Goal: Task Accomplishment & Management: Complete application form

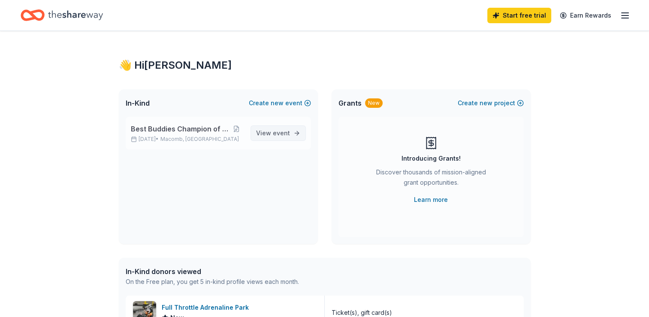
click at [273, 133] on span "View event" at bounding box center [273, 133] width 34 height 10
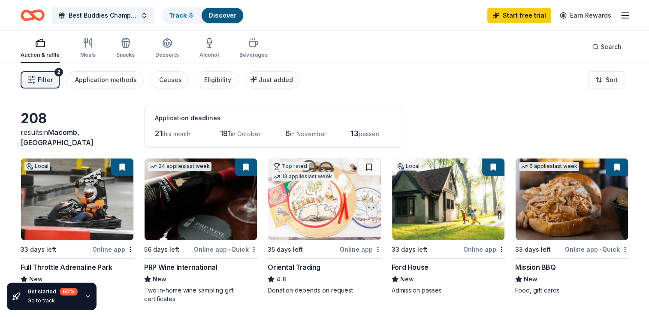
click at [83, 206] on img at bounding box center [77, 199] width 112 height 82
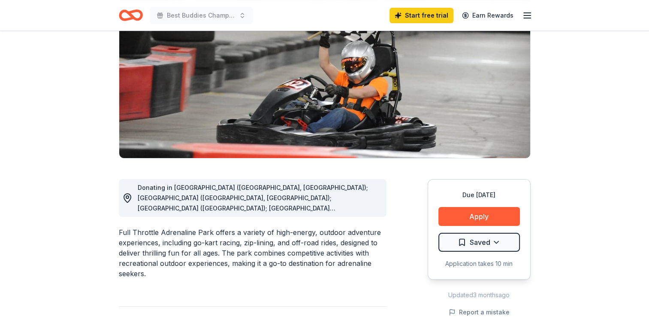
scroll to position [103, 0]
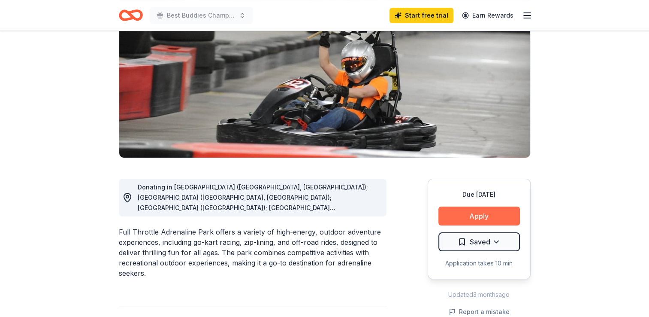
click at [465, 215] on button "Apply" at bounding box center [479, 215] width 82 height 19
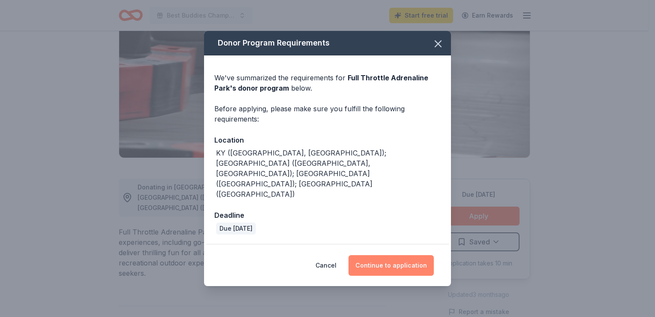
click at [383, 255] on button "Continue to application" at bounding box center [391, 265] width 85 height 21
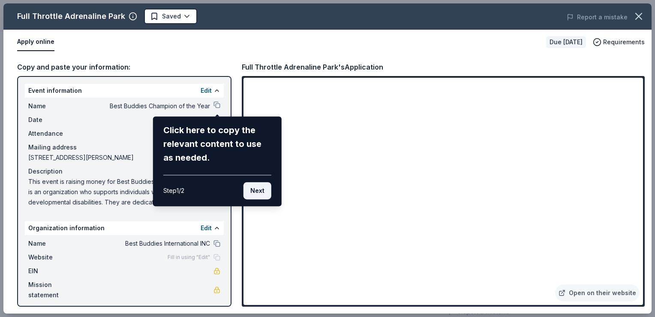
click at [254, 191] on button "Next" at bounding box center [258, 190] width 28 height 17
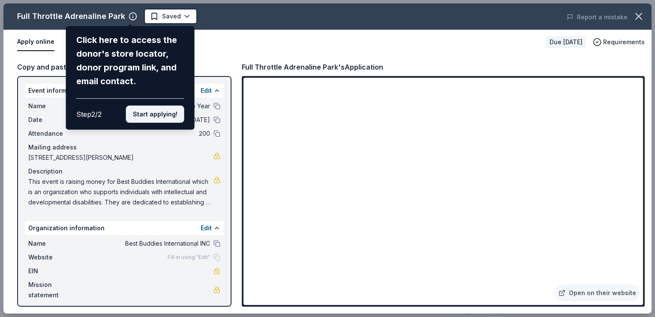
click at [161, 112] on button "Start applying!" at bounding box center [155, 114] width 58 height 17
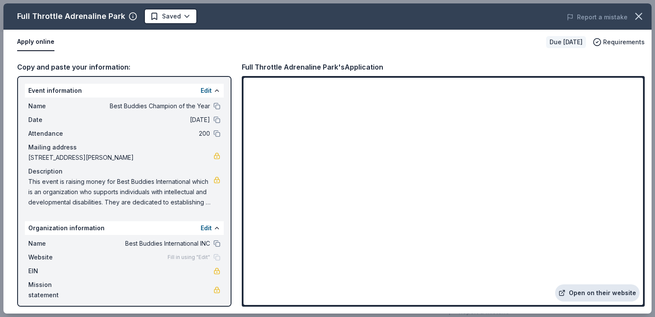
click at [606, 294] on link "Open on their website" at bounding box center [598, 292] width 85 height 17
click at [641, 12] on icon "button" at bounding box center [639, 16] width 12 height 12
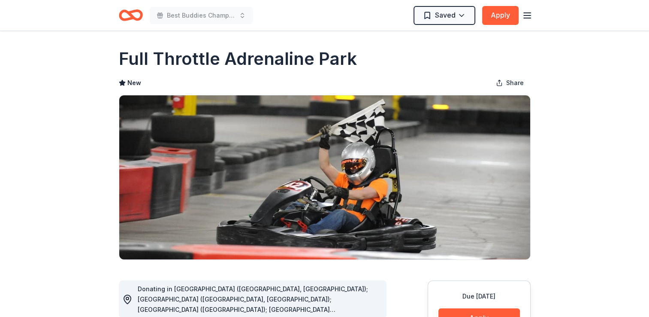
scroll to position [0, 0]
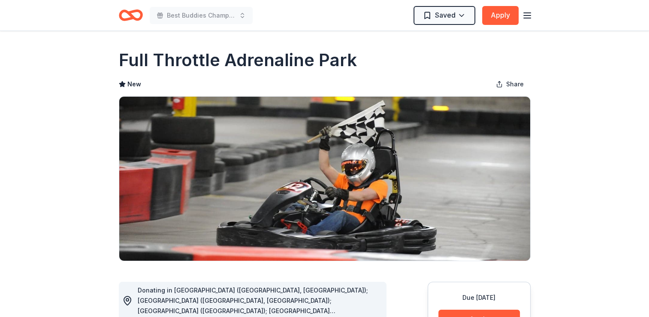
click at [127, 18] on icon "Home" at bounding box center [126, 15] width 13 height 9
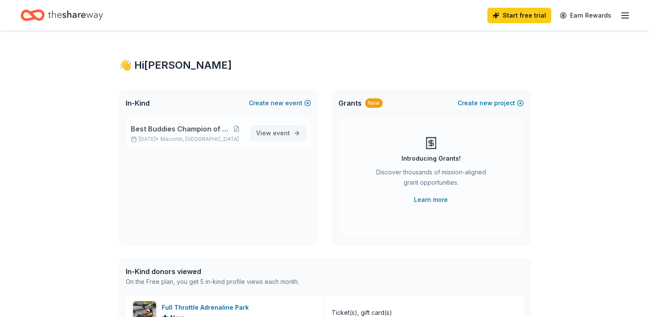
click at [283, 128] on span "View event" at bounding box center [273, 133] width 34 height 10
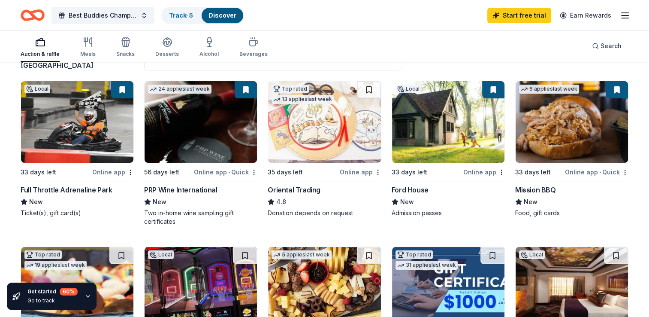
scroll to position [81, 0]
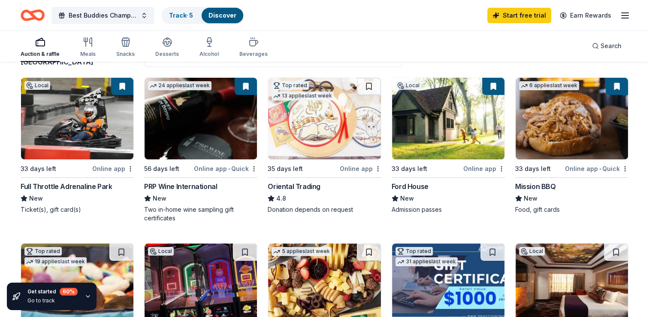
click at [205, 134] on img at bounding box center [201, 119] width 112 height 82
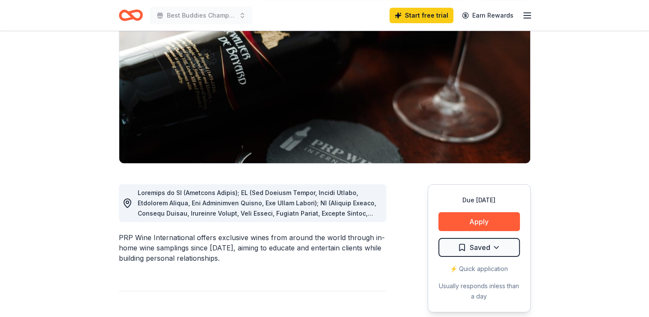
scroll to position [101, 0]
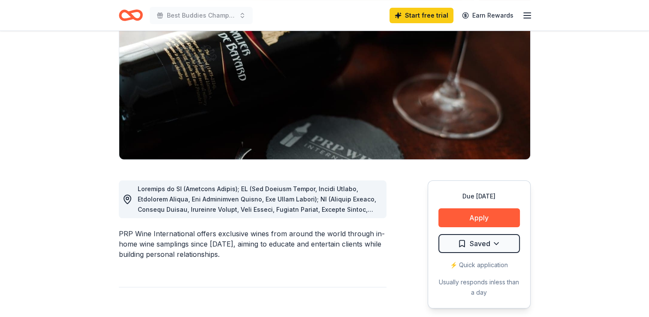
click at [359, 208] on span at bounding box center [259, 307] width 242 height 244
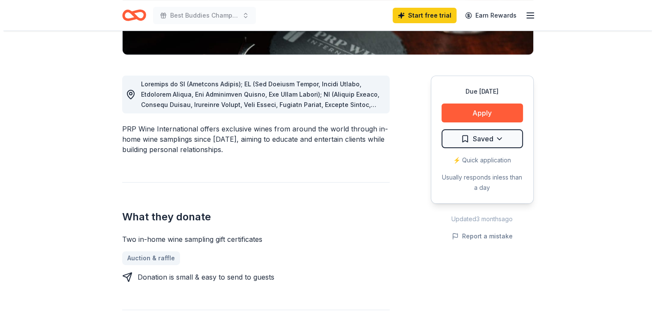
scroll to position [163, 0]
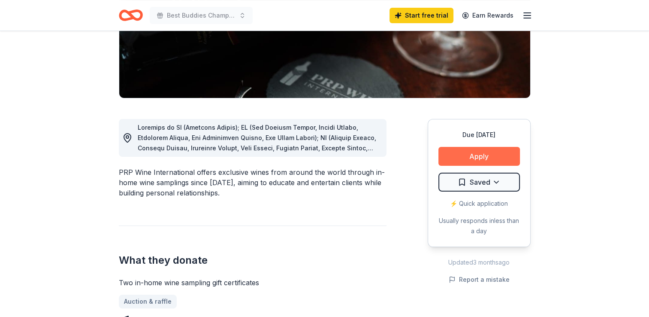
click at [469, 160] on button "Apply" at bounding box center [479, 156] width 82 height 19
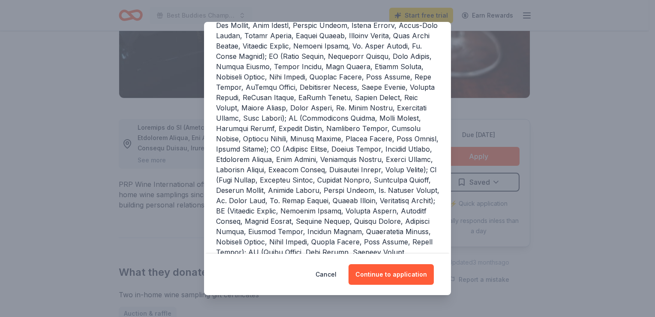
scroll to position [161, 0]
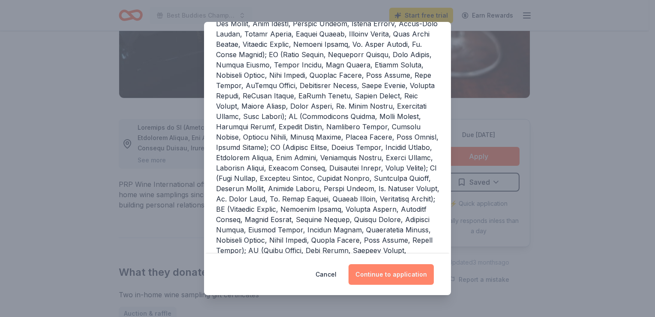
click at [383, 277] on button "Continue to application" at bounding box center [391, 274] width 85 height 21
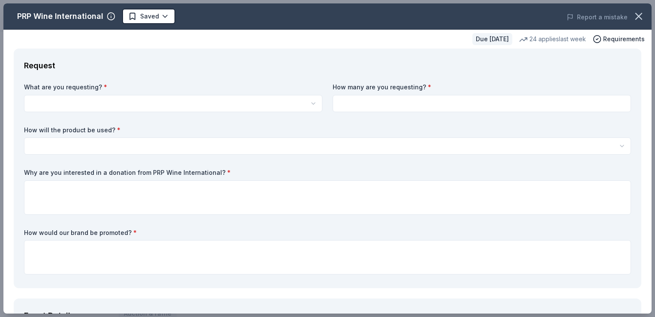
scroll to position [0, 0]
click at [182, 102] on html "Best Buddies Champion of the Year Start free trial Earn Rewards Due in 56 days …" at bounding box center [327, 158] width 655 height 317
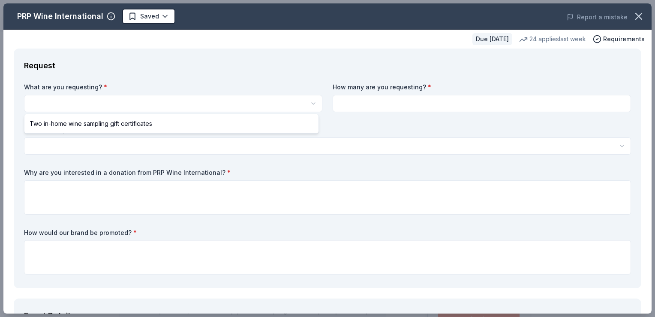
select select "Two in-home wine sampling gift certificates"
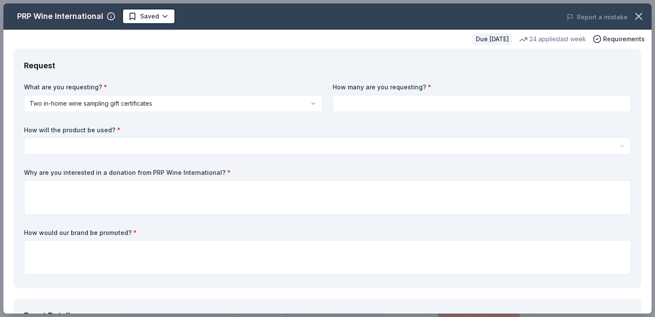
click at [368, 106] on input at bounding box center [482, 103] width 299 height 17
type input "2"
click at [292, 144] on html "Best Buddies Champion of the Year Saved Apply Due in 56 days Share PRP Wine Int…" at bounding box center [327, 158] width 655 height 317
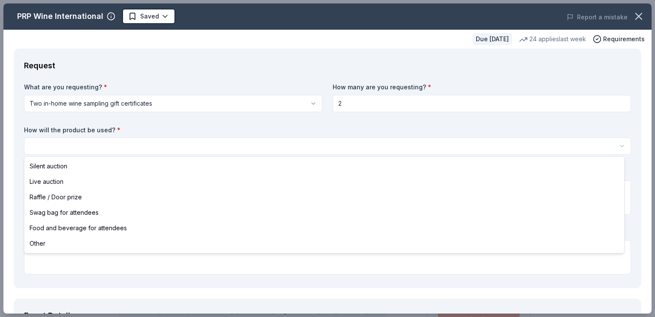
select select "silentAuction"
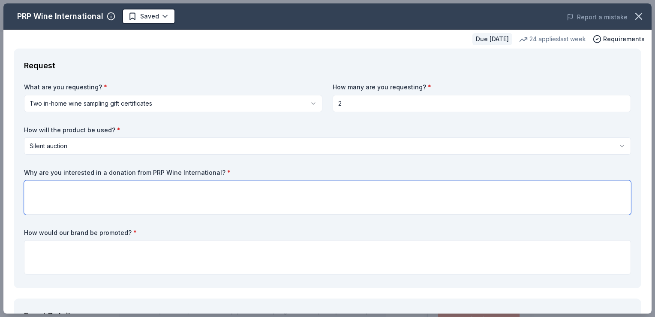
click at [175, 193] on textarea at bounding box center [327, 197] width 607 height 34
type textarea "I am interested in a donation from PRP Wine International because"
drag, startPoint x: 24, startPoint y: 169, endPoint x: 156, endPoint y: 169, distance: 131.3
click at [156, 169] on label "Why are you interested in a donation from PRP Wine International? *" at bounding box center [327, 172] width 607 height 9
drag, startPoint x: 229, startPoint y: 193, endPoint x: 2, endPoint y: 190, distance: 227.8
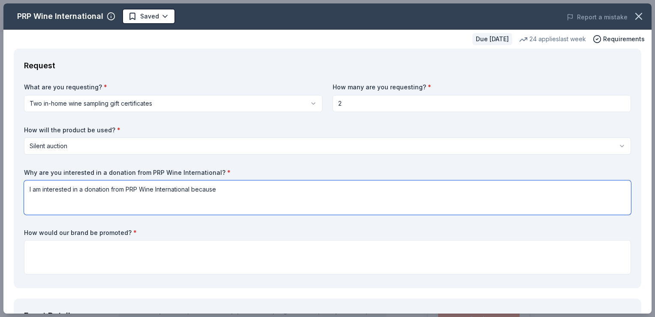
click at [2, 190] on div "PRP Wine International Saved Report a mistake Due in 56 days 24 applies last we…" at bounding box center [327, 158] width 655 height 317
paste textarea "We are seeking a donation from PRP Wine because your commitment to providing hi…"
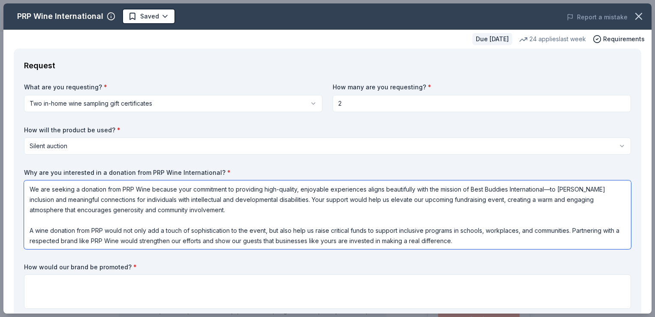
click at [95, 220] on textarea "We are seeking a donation from PRP Wine because your commitment to providing hi…" at bounding box center [327, 214] width 607 height 69
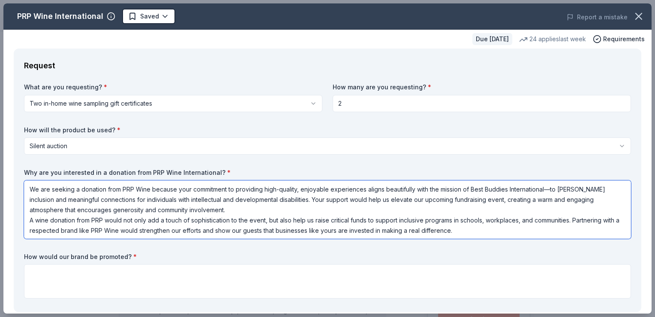
click at [29, 220] on textarea "We are seeking a donation from PRP Wine because your commitment to providing hi…" at bounding box center [327, 209] width 607 height 58
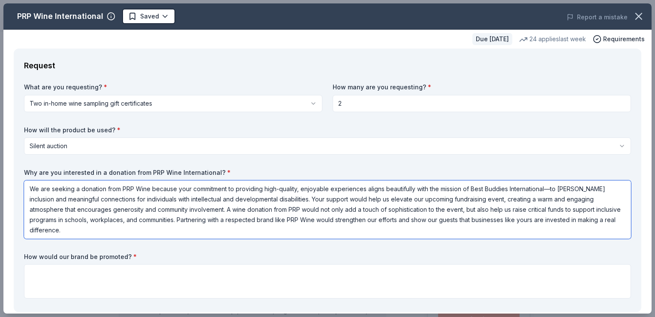
scroll to position [6, 0]
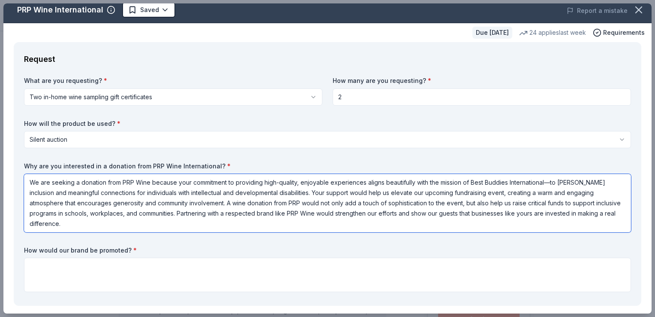
type textarea "We are seeking a donation from PRP Wine because your commitment to providing hi…"
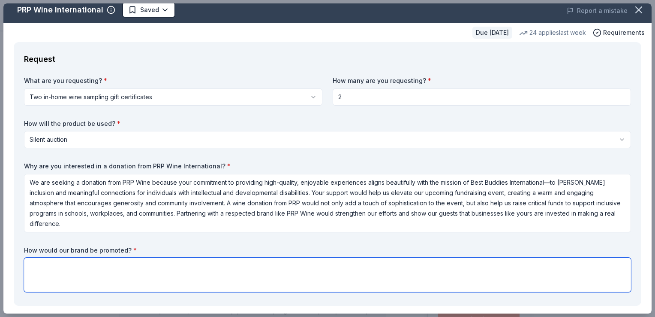
click at [104, 262] on textarea at bounding box center [327, 274] width 607 height 34
paste textarea "The name of your business will be listed in our event program which will be giv…"
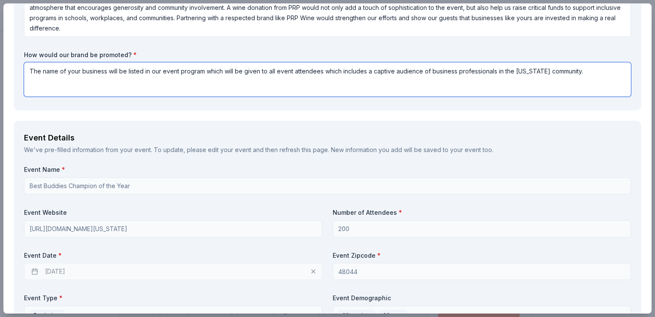
scroll to position [202, 0]
type textarea "The name of your business will be listed in our event program which will be giv…"
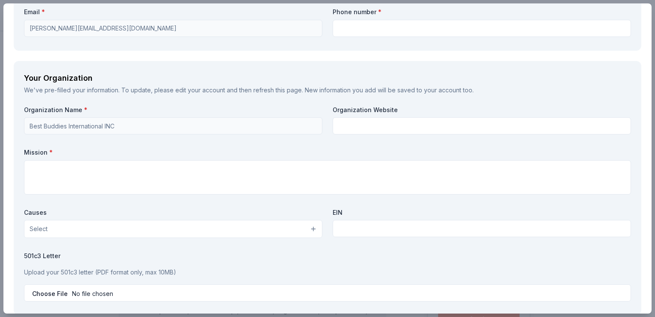
scroll to position [704, 0]
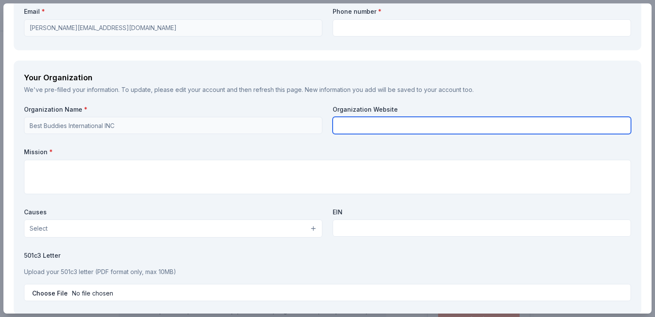
click at [366, 126] on input "text" at bounding box center [482, 125] width 299 height 17
paste input "https://www.bestbuddieschampion.org/michigan/"
type input "https://www.bestbuddieschampion.org/michigan/"
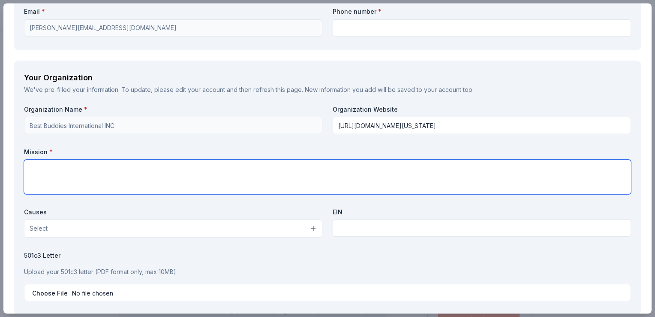
click at [340, 175] on textarea at bounding box center [327, 177] width 607 height 34
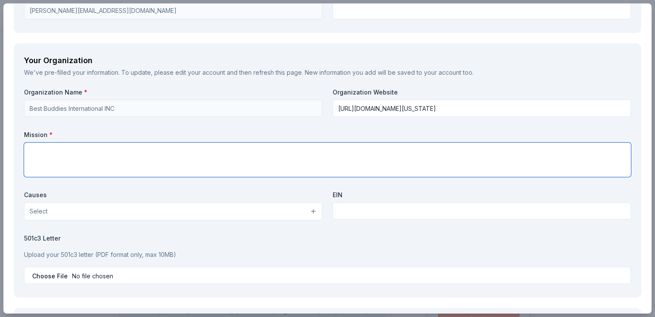
scroll to position [724, 0]
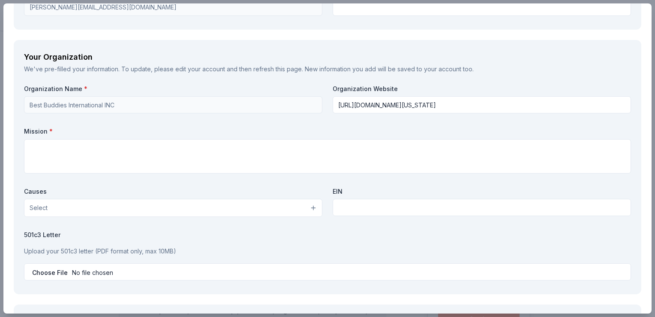
click at [304, 204] on button "Select" at bounding box center [173, 208] width 299 height 18
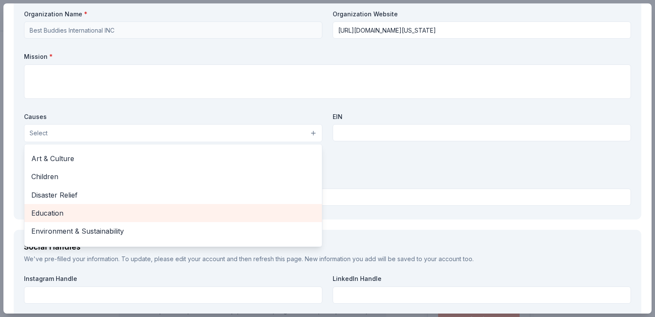
scroll to position [0, 0]
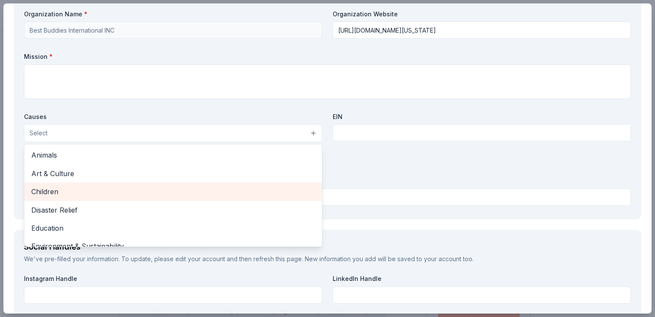
click at [184, 192] on span "Children" at bounding box center [173, 191] width 284 height 11
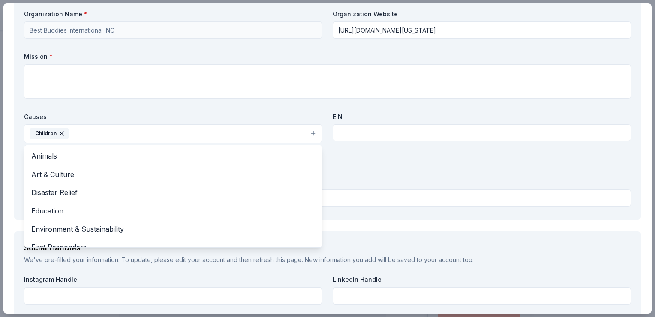
click at [246, 116] on div "Causes Children Animals Art & Culture Disaster Relief Education Environment & S…" at bounding box center [173, 127] width 299 height 31
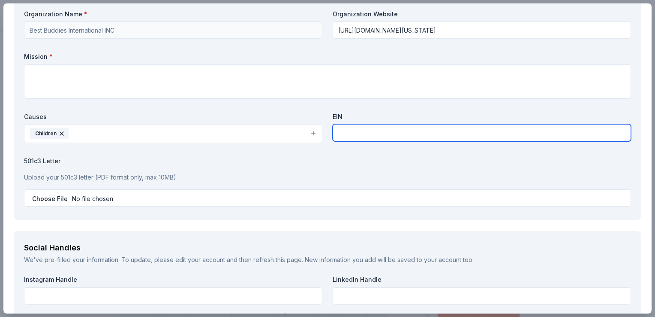
click at [335, 131] on input "text" at bounding box center [482, 132] width 299 height 17
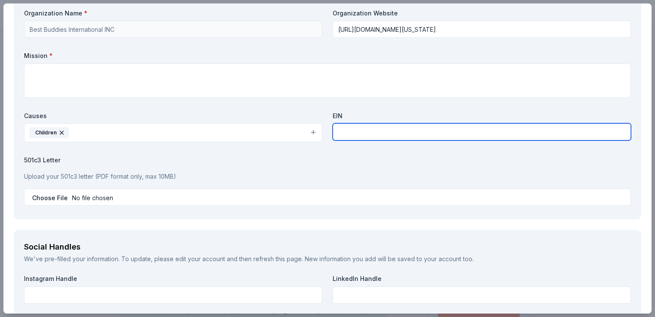
scroll to position [801, 0]
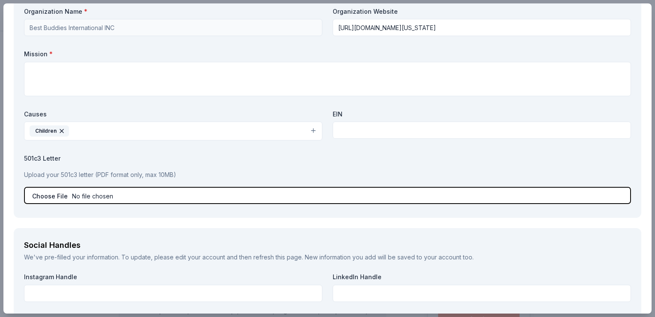
click at [194, 191] on input "file" at bounding box center [327, 195] width 607 height 17
type input "C:\fakepath\BBI 501c3 (2019).pdf"
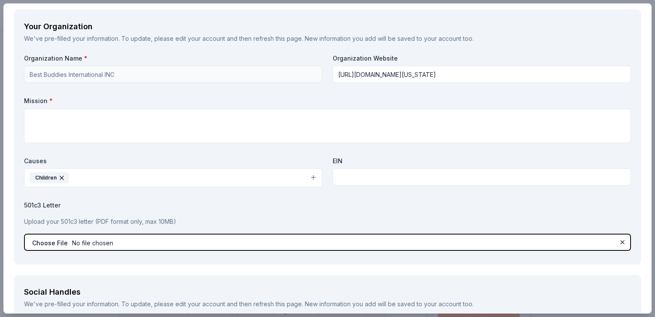
scroll to position [750, 0]
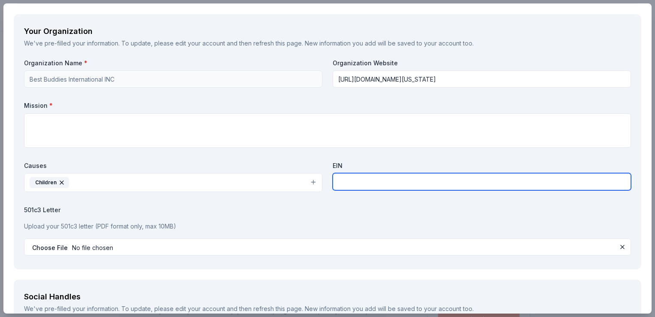
click at [355, 180] on input "text" at bounding box center [482, 181] width 299 height 17
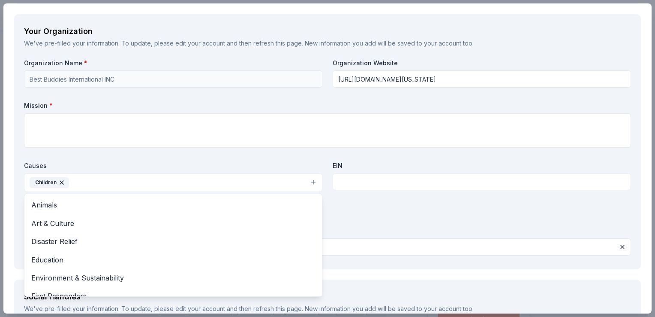
click at [62, 181] on icon "button" at bounding box center [61, 182] width 3 height 3
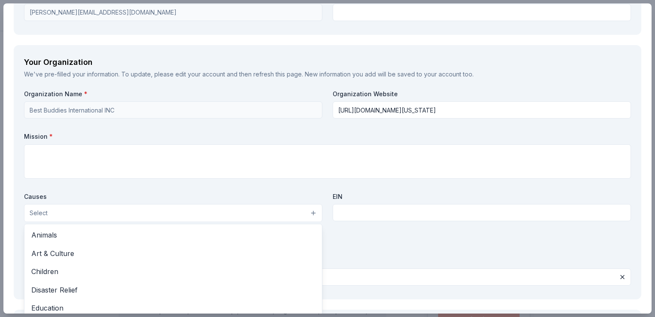
scroll to position [719, 0]
click at [106, 187] on div "Organization Name * Best Buddies International INC Organization Website https:/…" at bounding box center [327, 189] width 607 height 199
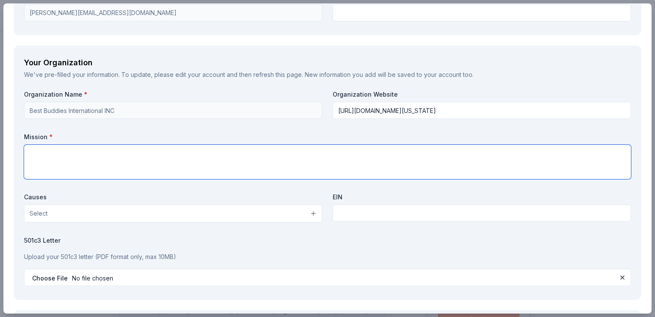
click at [136, 162] on textarea at bounding box center [327, 162] width 607 height 34
paste textarea "Best Buddies in Michigan is dedicated to establishing a global volunteer moveme…"
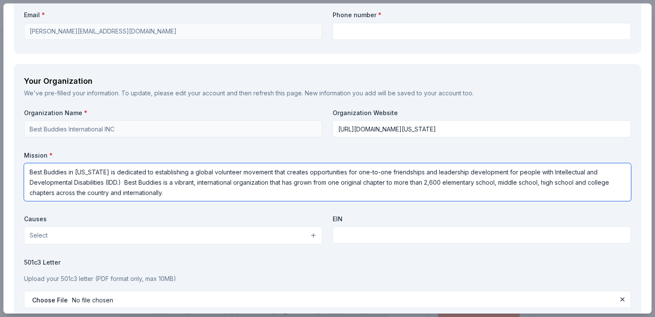
scroll to position [0, 0]
type textarea "Best Buddies in Michigan is dedicated to establishing a global volunteer moveme…"
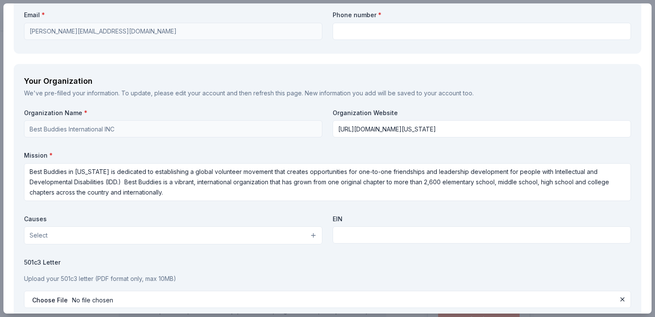
click at [219, 150] on div "Organization Name * Best Buddies International INC Organization Website https:/…" at bounding box center [327, 210] width 607 height 202
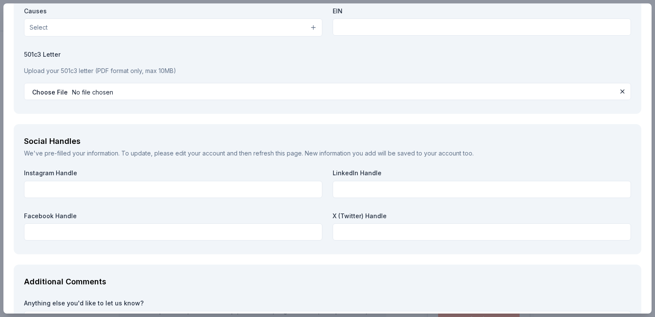
scroll to position [933, 0]
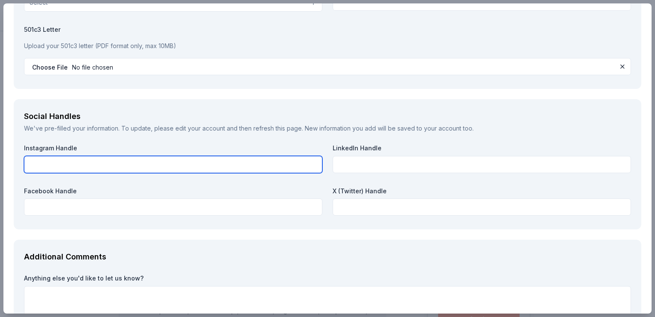
click at [209, 162] on input "text" at bounding box center [173, 164] width 299 height 17
type input "merena.f"
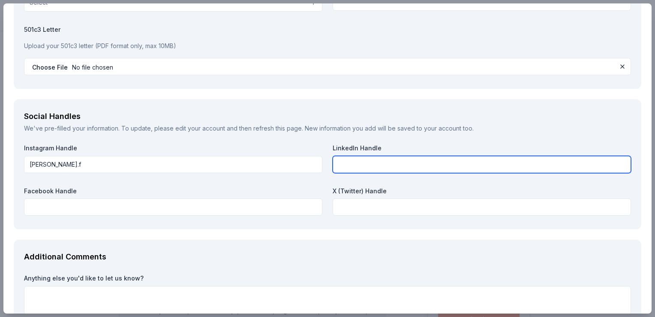
click at [343, 163] on input "text" at bounding box center [482, 164] width 299 height 17
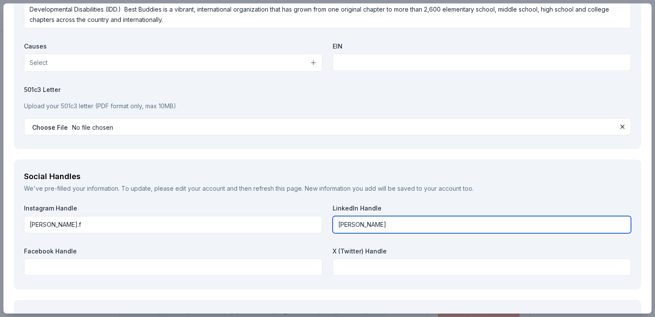
scroll to position [873, 0]
type input "Merena Fadhil"
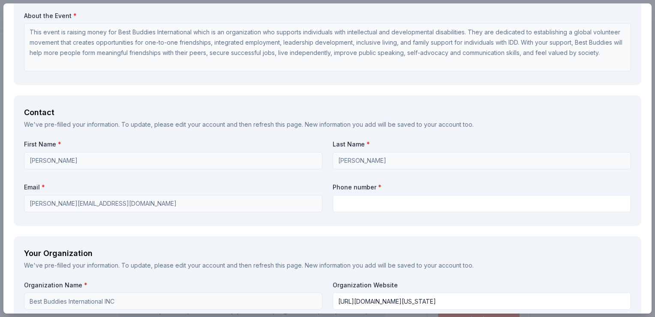
scroll to position [524, 0]
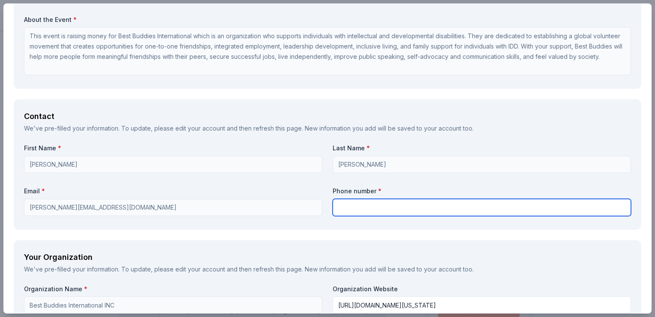
click at [362, 206] on input "text" at bounding box center [482, 207] width 299 height 17
type input "2486368490"
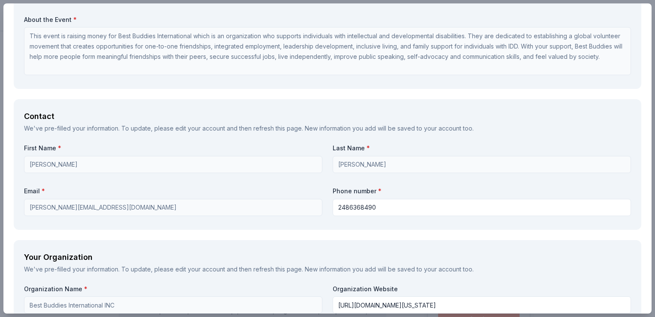
click at [508, 131] on div "We've pre-filled your information. To update, please edit your account and then…" at bounding box center [327, 128] width 607 height 10
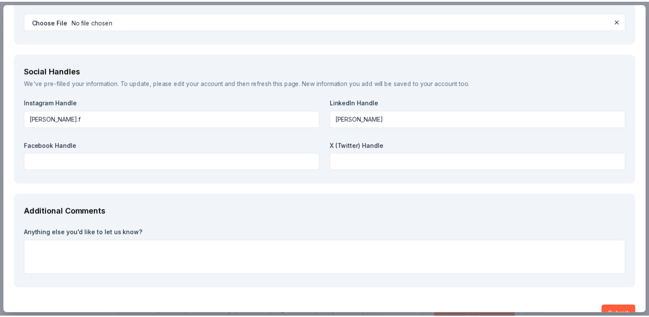
scroll to position [997, 0]
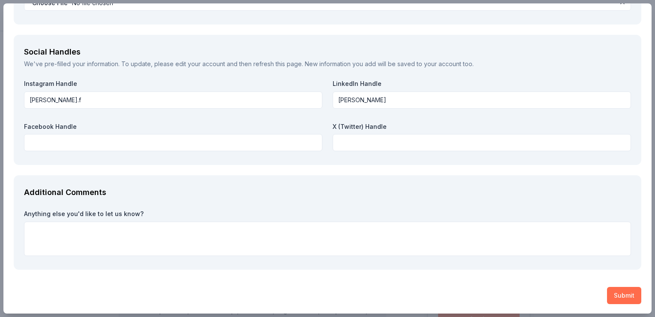
click at [627, 293] on button "Submit" at bounding box center [624, 295] width 34 height 17
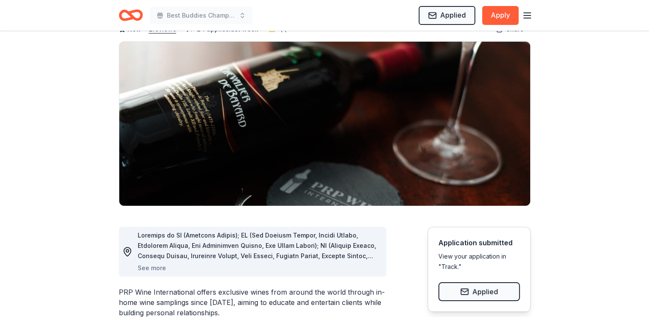
scroll to position [0, 0]
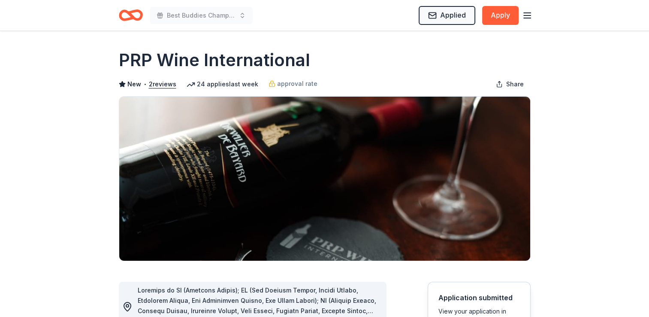
click at [134, 15] on icon "Home" at bounding box center [131, 15] width 24 height 20
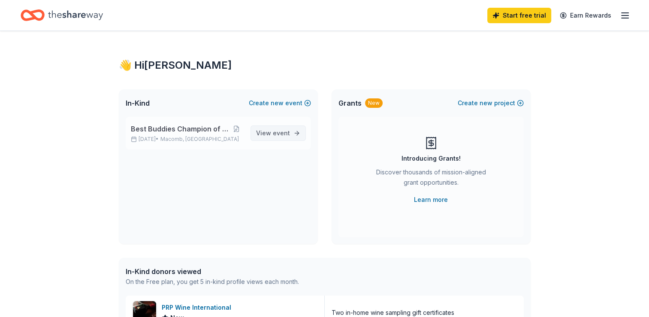
click at [275, 133] on span "event" at bounding box center [281, 132] width 17 height 7
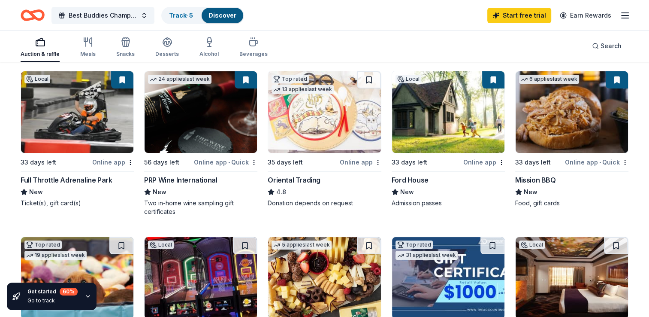
scroll to position [89, 0]
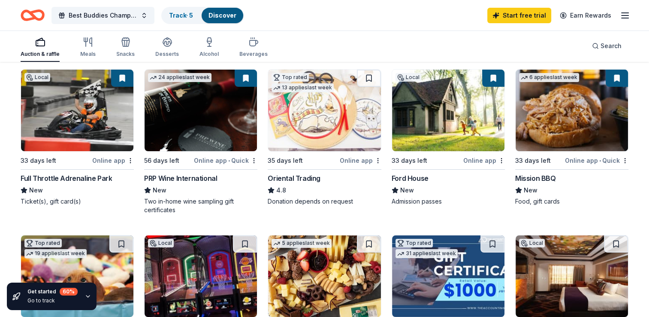
click at [307, 197] on div "Donation depends on request" at bounding box center [324, 201] width 113 height 9
click at [184, 13] on link "Track · 5" at bounding box center [181, 15] width 24 height 7
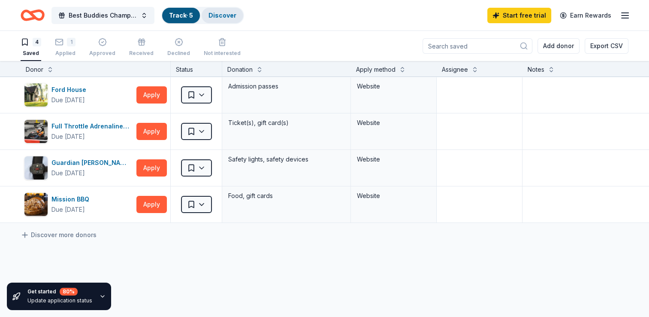
click at [232, 13] on link "Discover" at bounding box center [222, 15] width 28 height 7
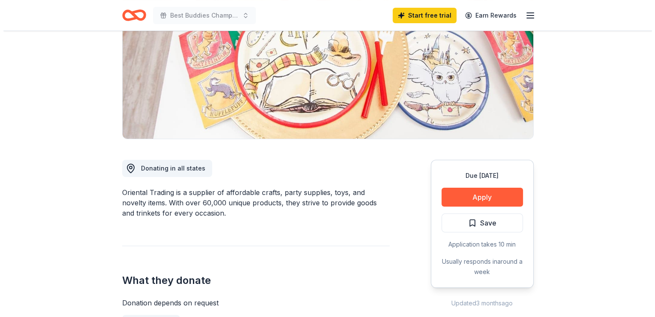
scroll to position [123, 0]
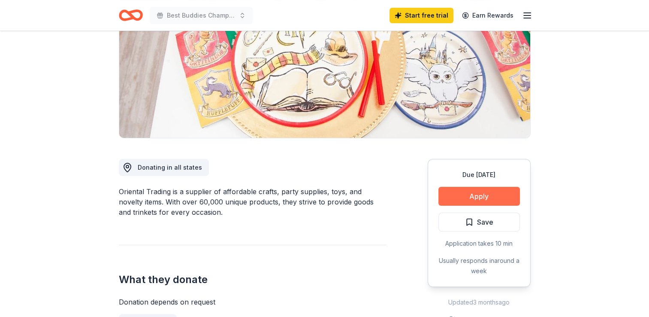
click at [462, 192] on button "Apply" at bounding box center [479, 196] width 82 height 19
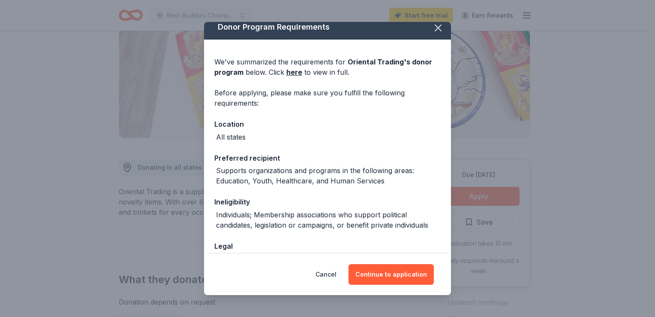
scroll to position [0, 0]
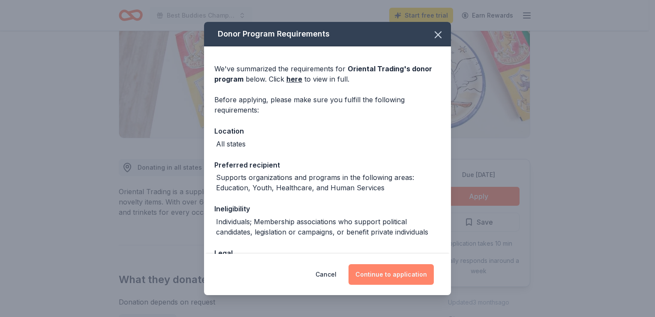
click at [396, 269] on button "Continue to application" at bounding box center [391, 274] width 85 height 21
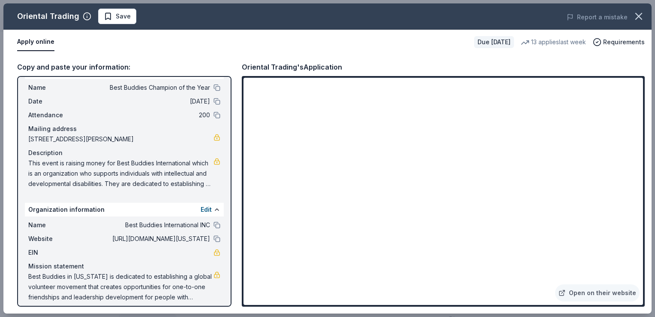
scroll to position [24, 0]
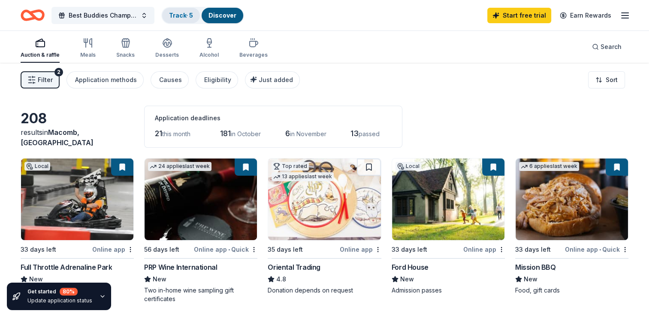
click at [184, 13] on link "Track · 5" at bounding box center [181, 15] width 24 height 7
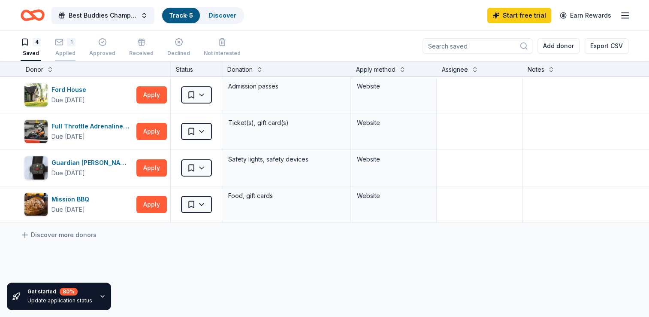
click at [69, 47] on div "1 Applied" at bounding box center [65, 47] width 21 height 19
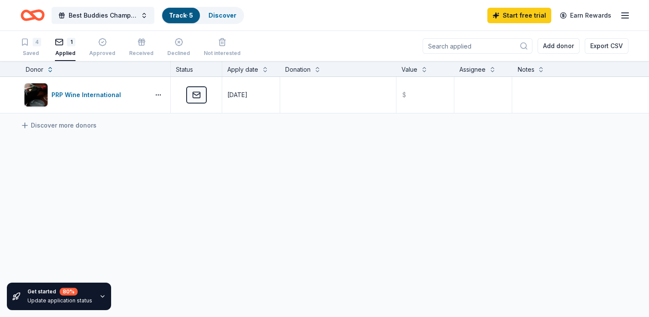
click at [58, 42] on icon "button" at bounding box center [59, 42] width 9 height 9
click at [33, 41] on div "4" at bounding box center [37, 42] width 9 height 9
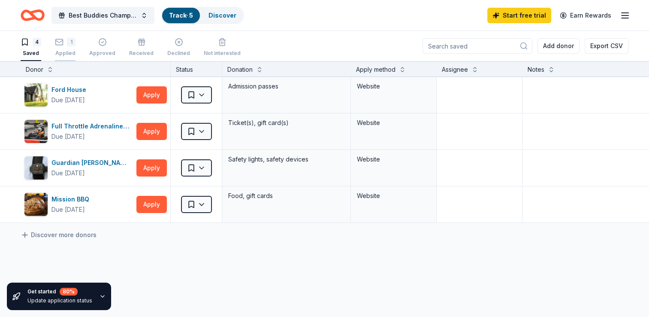
click at [67, 42] on div "1" at bounding box center [71, 42] width 9 height 9
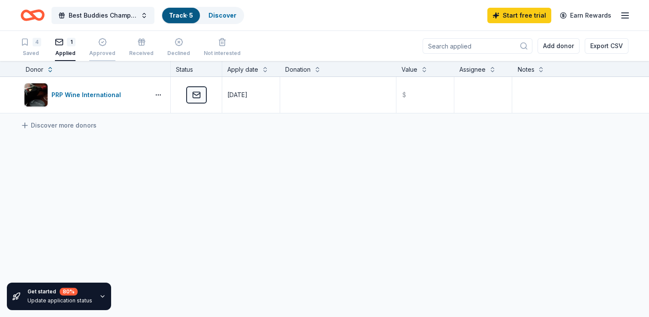
click at [101, 47] on div "Approved" at bounding box center [102, 47] width 26 height 19
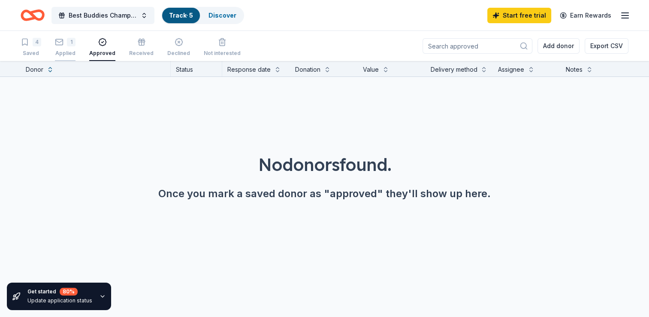
click at [57, 39] on rect "button" at bounding box center [59, 42] width 7 height 6
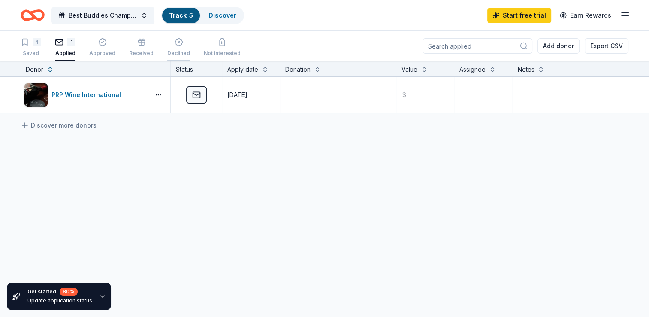
click at [178, 48] on div "Declined" at bounding box center [178, 47] width 23 height 19
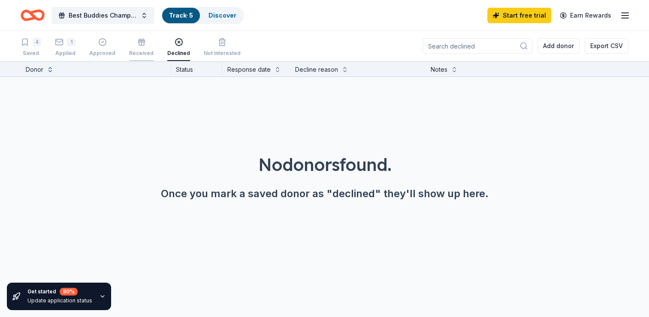
click at [139, 39] on icon "button" at bounding box center [141, 40] width 5 height 2
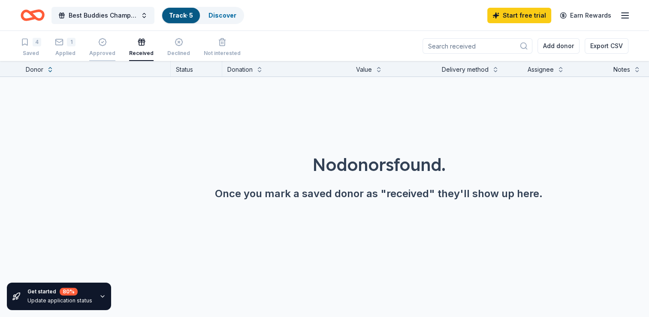
click at [109, 39] on div "button" at bounding box center [102, 42] width 26 height 9
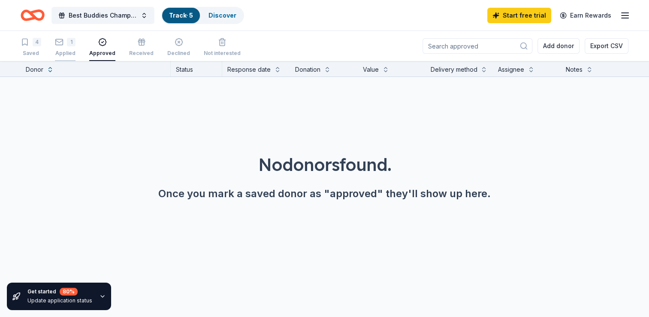
click at [67, 36] on button "1 Applied" at bounding box center [65, 47] width 21 height 27
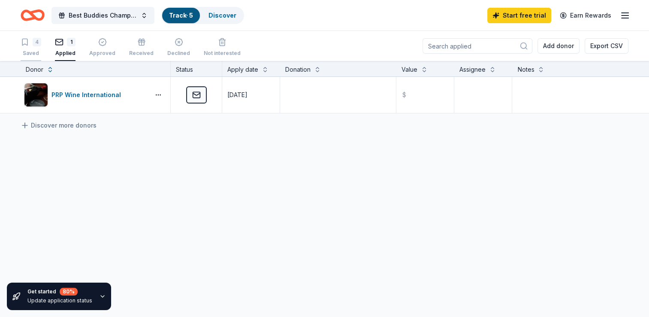
click at [33, 39] on div "4" at bounding box center [37, 42] width 9 height 9
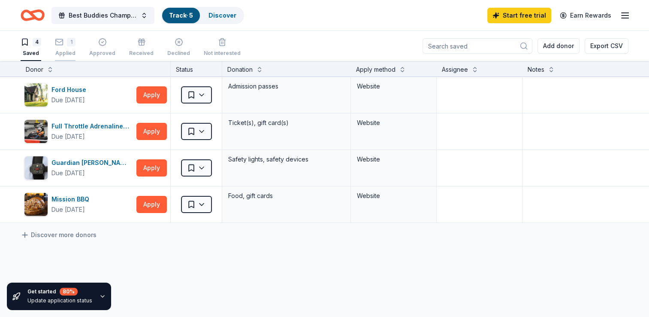
click at [68, 39] on div "1" at bounding box center [71, 42] width 9 height 9
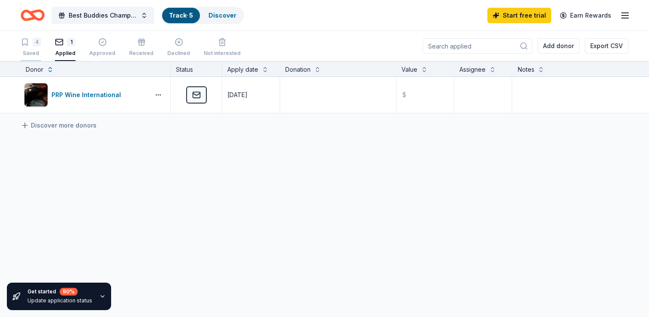
click at [31, 40] on div "4" at bounding box center [31, 42] width 21 height 9
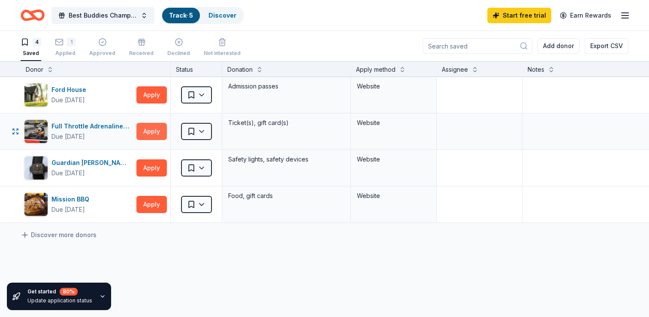
click at [155, 126] on button "Apply" at bounding box center [151, 131] width 30 height 17
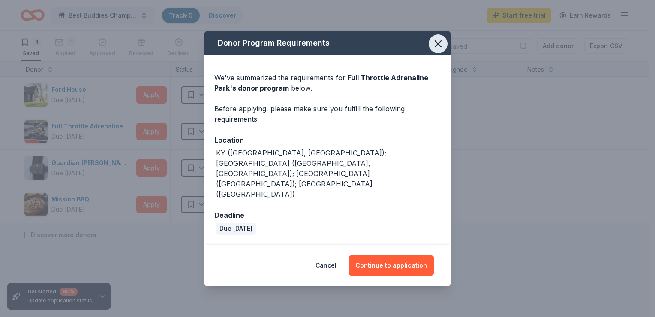
click at [436, 50] on icon "button" at bounding box center [438, 44] width 12 height 12
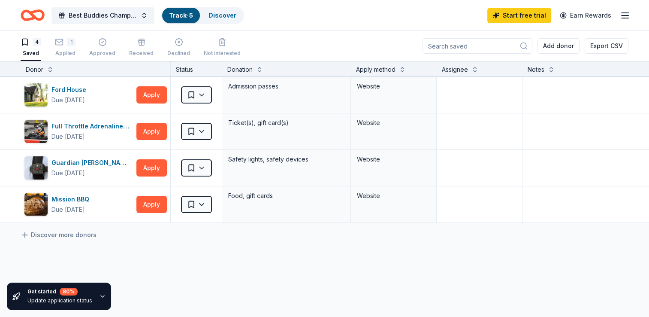
click at [178, 12] on link "Track · 5" at bounding box center [181, 15] width 24 height 7
click at [216, 16] on link "Discover" at bounding box center [222, 15] width 28 height 7
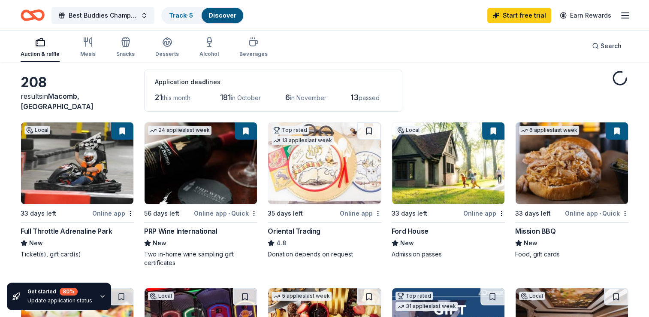
scroll to position [53, 0]
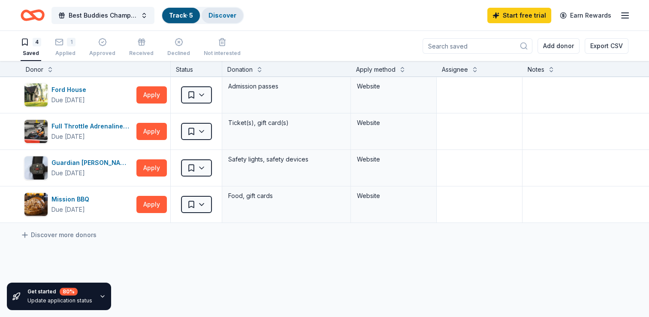
click at [211, 13] on link "Discover" at bounding box center [222, 15] width 28 height 7
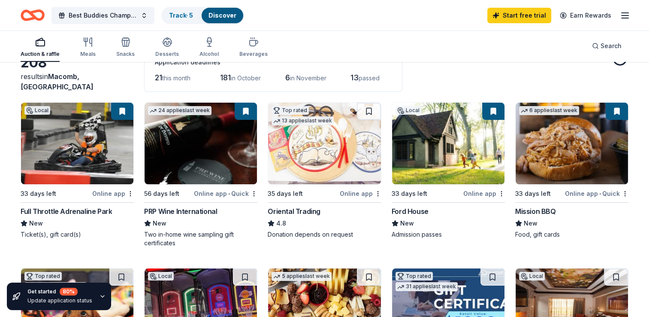
scroll to position [56, 0]
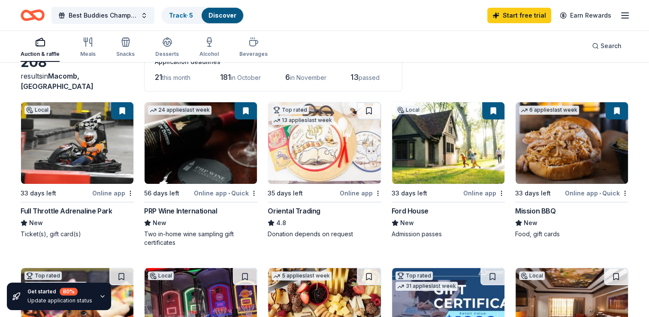
click at [452, 139] on img at bounding box center [448, 143] width 112 height 82
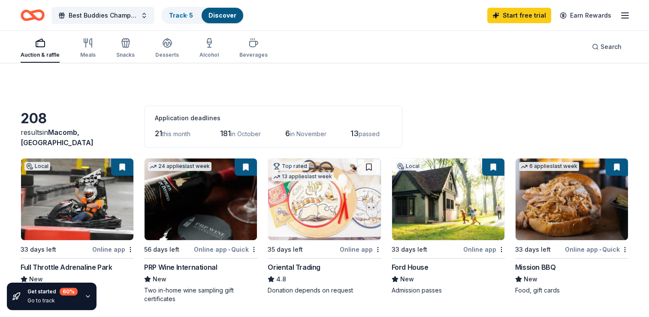
scroll to position [81, 0]
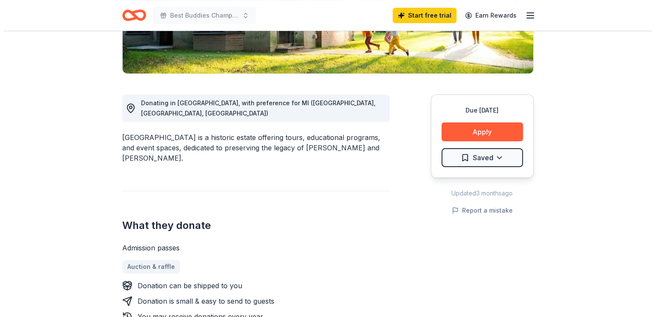
scroll to position [190, 0]
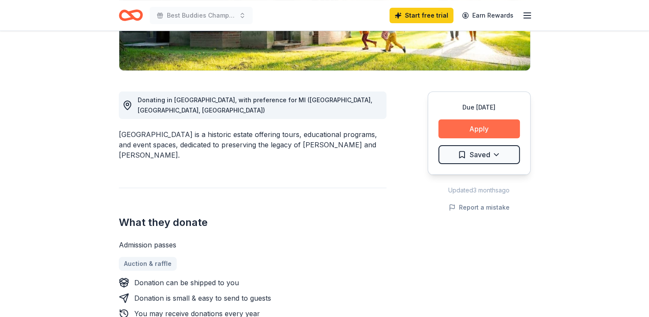
click at [455, 133] on button "Apply" at bounding box center [479, 128] width 82 height 19
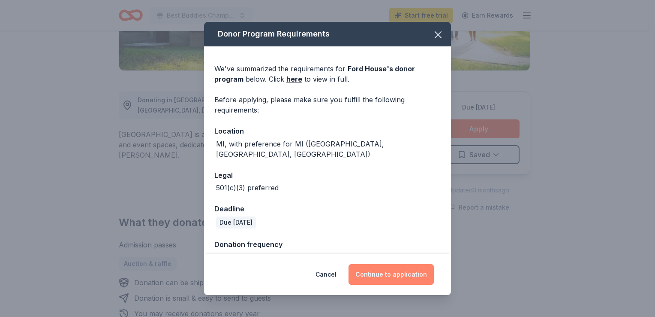
click at [385, 280] on button "Continue to application" at bounding box center [391, 274] width 85 height 21
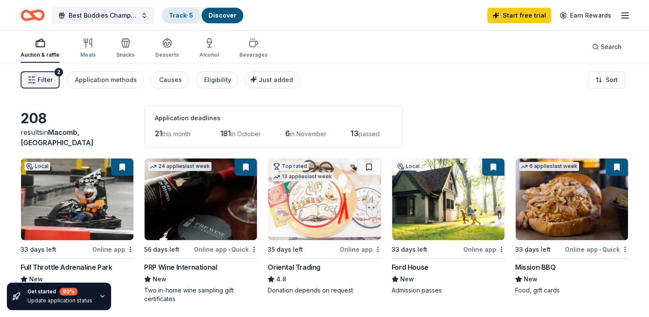
click at [182, 12] on link "Track · 5" at bounding box center [181, 15] width 24 height 7
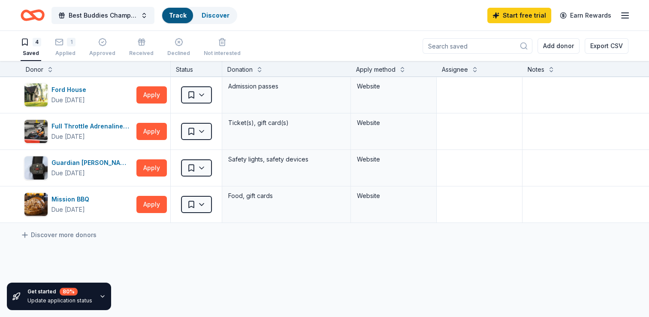
click at [178, 13] on link "Track" at bounding box center [177, 15] width 17 height 7
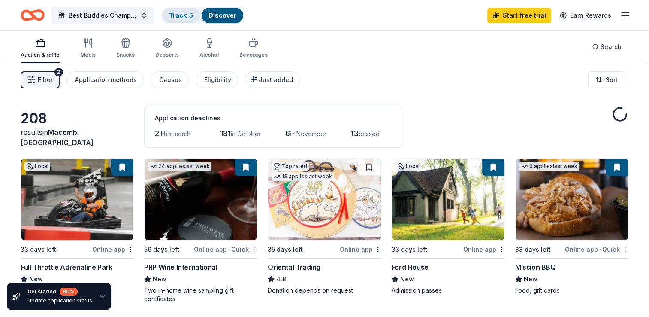
click at [177, 15] on link "Track · 5" at bounding box center [181, 15] width 24 height 7
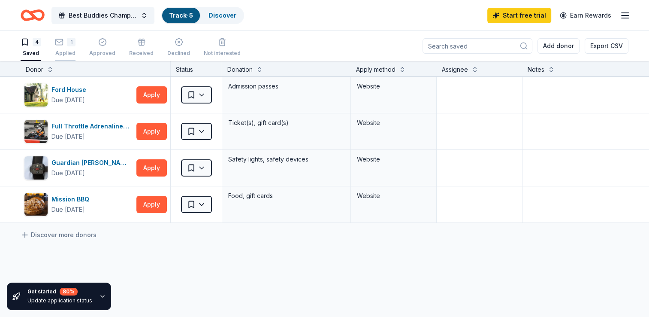
click at [66, 45] on div "1" at bounding box center [65, 42] width 21 height 9
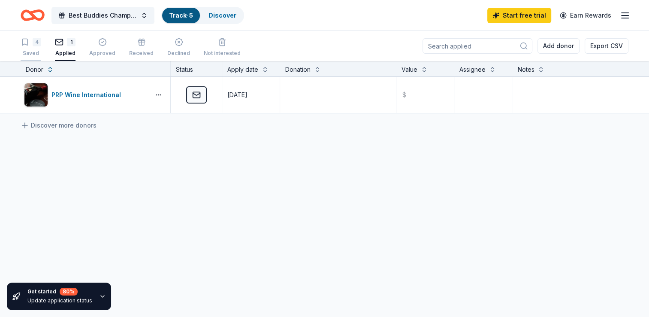
click at [37, 51] on div "Saved" at bounding box center [31, 53] width 21 height 7
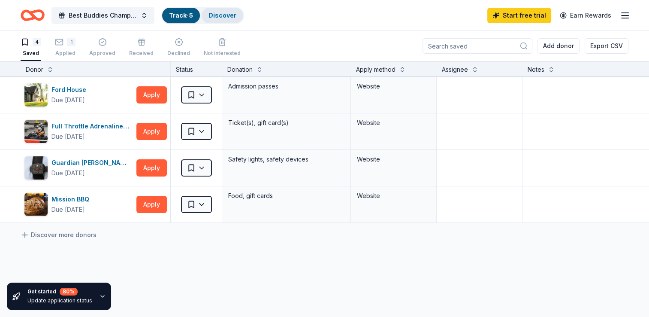
click at [211, 15] on link "Discover" at bounding box center [222, 15] width 28 height 7
click at [225, 15] on link "Discover" at bounding box center [222, 15] width 28 height 7
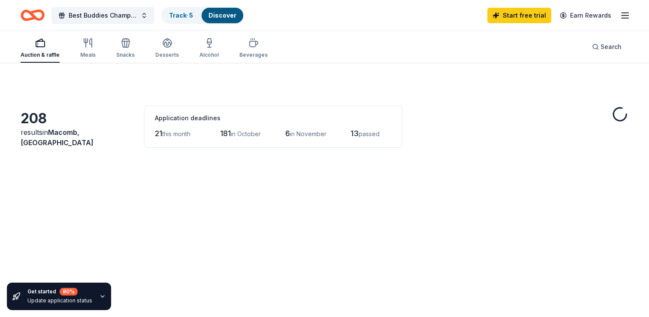
click at [225, 15] on link "Discover" at bounding box center [222, 15] width 28 height 7
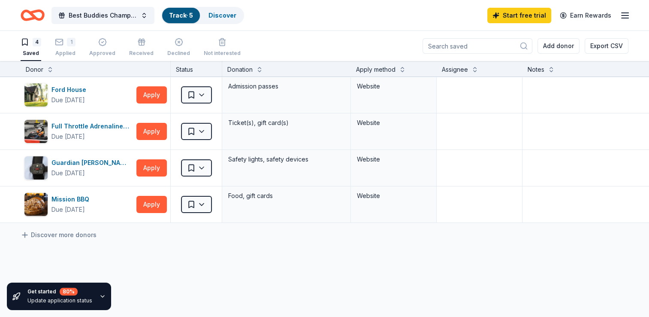
click at [407, 17] on div "Best Buddies Champion of the Year Track · 5 Discover Start free trial Earn Rewa…" at bounding box center [325, 15] width 608 height 20
click at [230, 18] on link "Discover" at bounding box center [222, 15] width 28 height 7
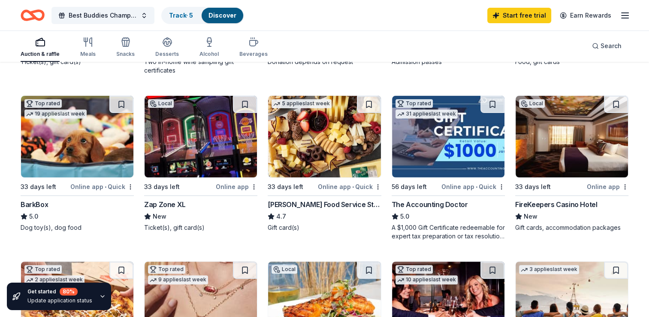
scroll to position [230, 0]
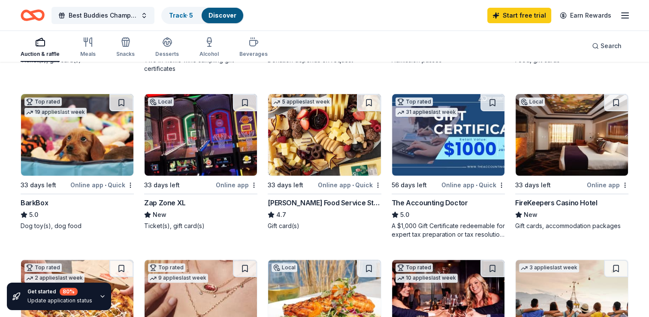
click at [72, 126] on img at bounding box center [77, 135] width 112 height 82
click at [439, 145] on img at bounding box center [448, 135] width 112 height 82
click at [475, 184] on div "Online app • Quick" at bounding box center [472, 184] width 63 height 11
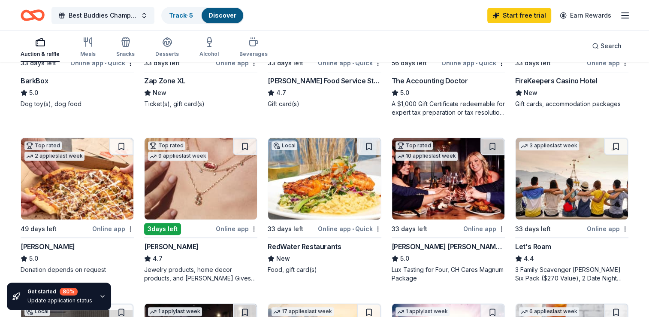
scroll to position [361, 0]
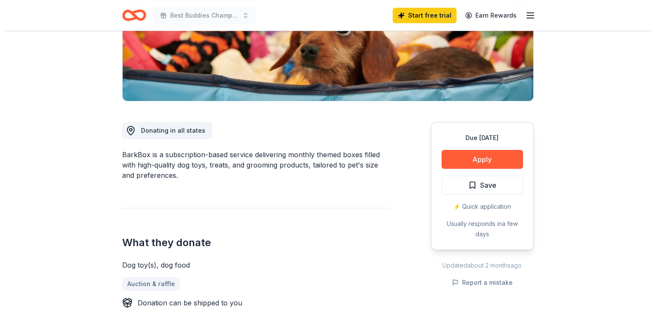
scroll to position [161, 0]
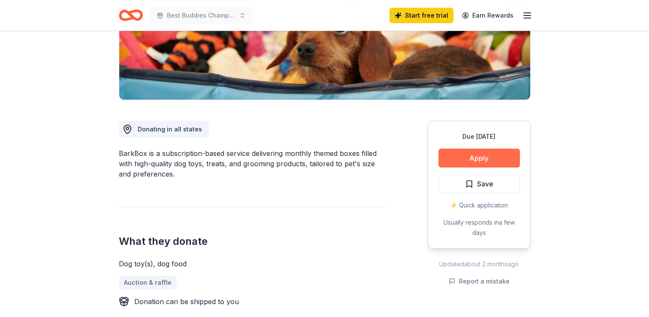
click at [455, 156] on button "Apply" at bounding box center [479, 157] width 82 height 19
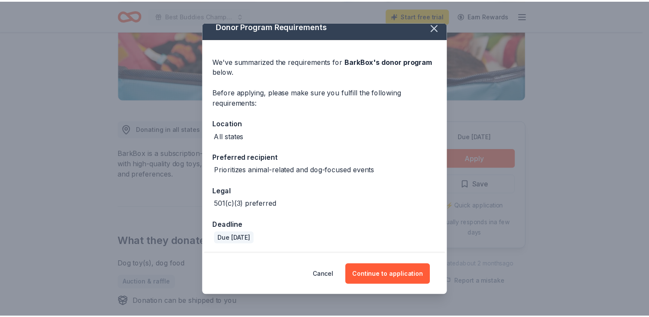
scroll to position [0, 0]
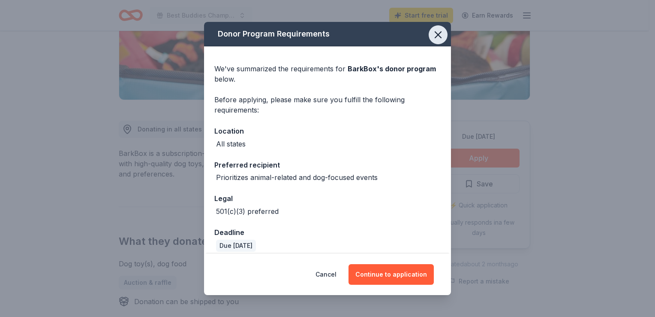
click at [435, 33] on icon "button" at bounding box center [438, 35] width 6 height 6
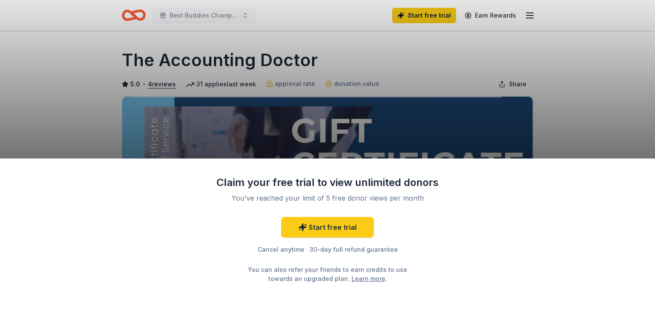
click at [554, 107] on div "Claim your free trial to view unlimited donors You've reached your limit of 5 f…" at bounding box center [327, 158] width 655 height 317
click at [389, 133] on div "Claim your free trial to view unlimited donors You've reached your limit of 5 f…" at bounding box center [327, 158] width 655 height 317
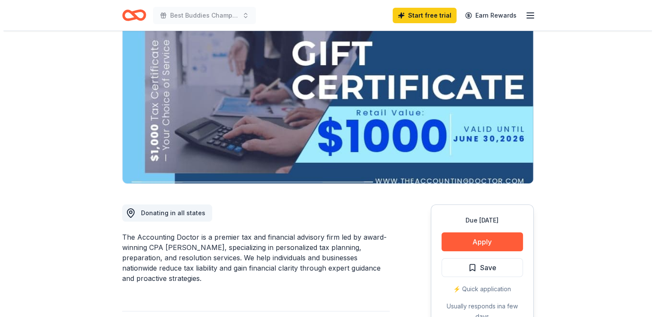
scroll to position [88, 0]
